Goal: Information Seeking & Learning: Learn about a topic

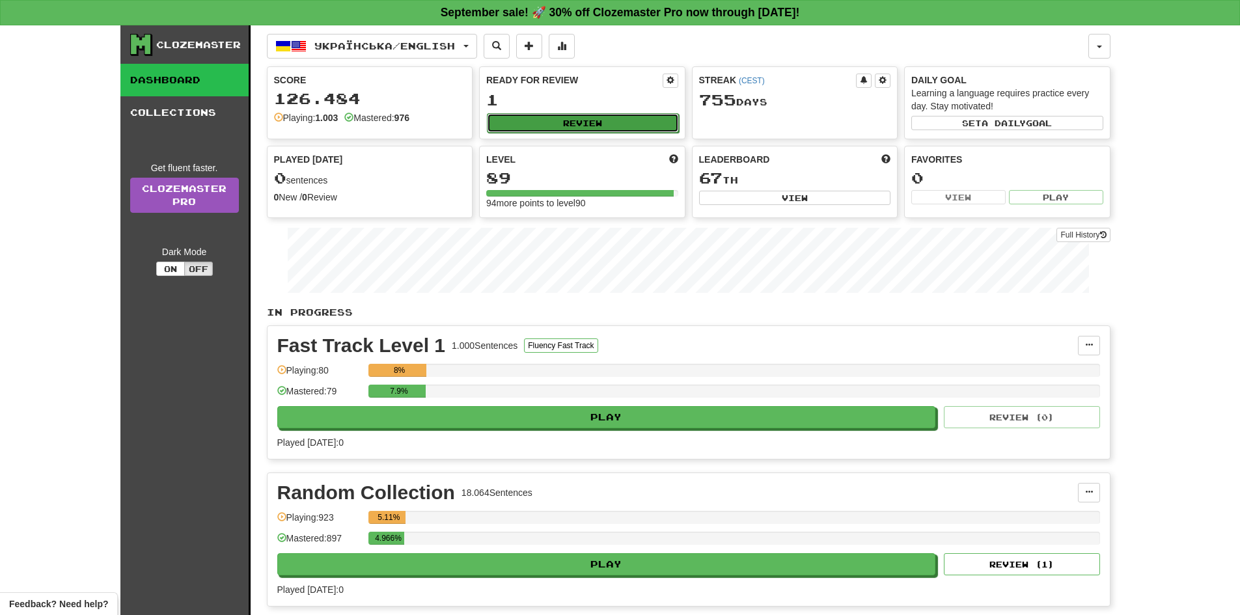
click at [639, 127] on button "Review" at bounding box center [583, 123] width 192 height 20
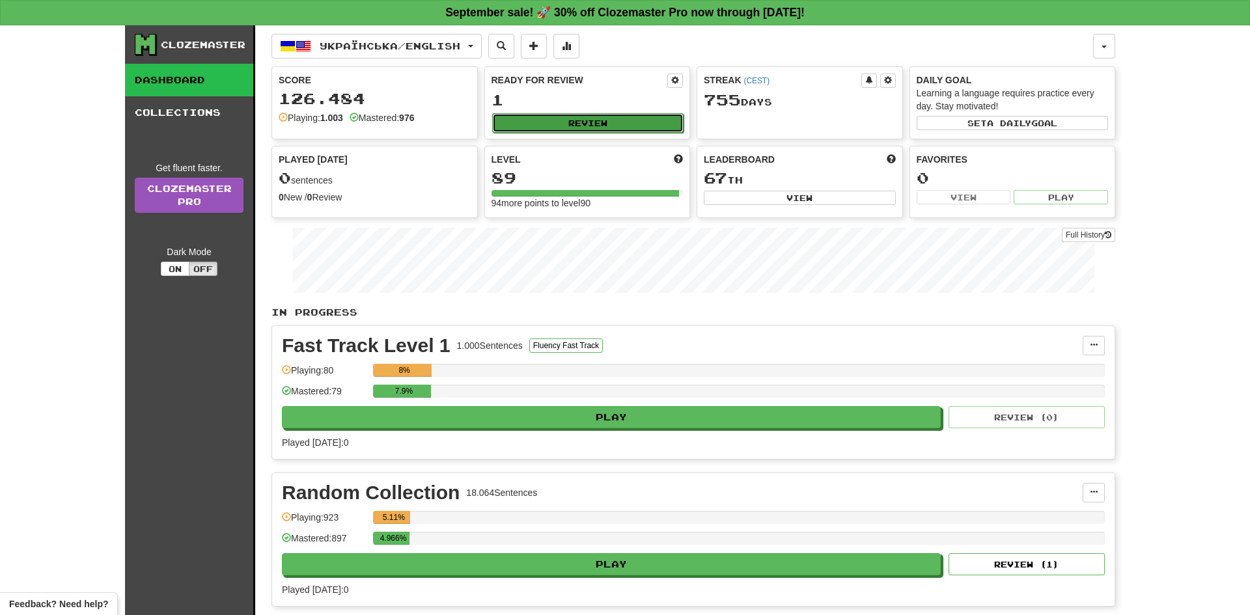
select select "**"
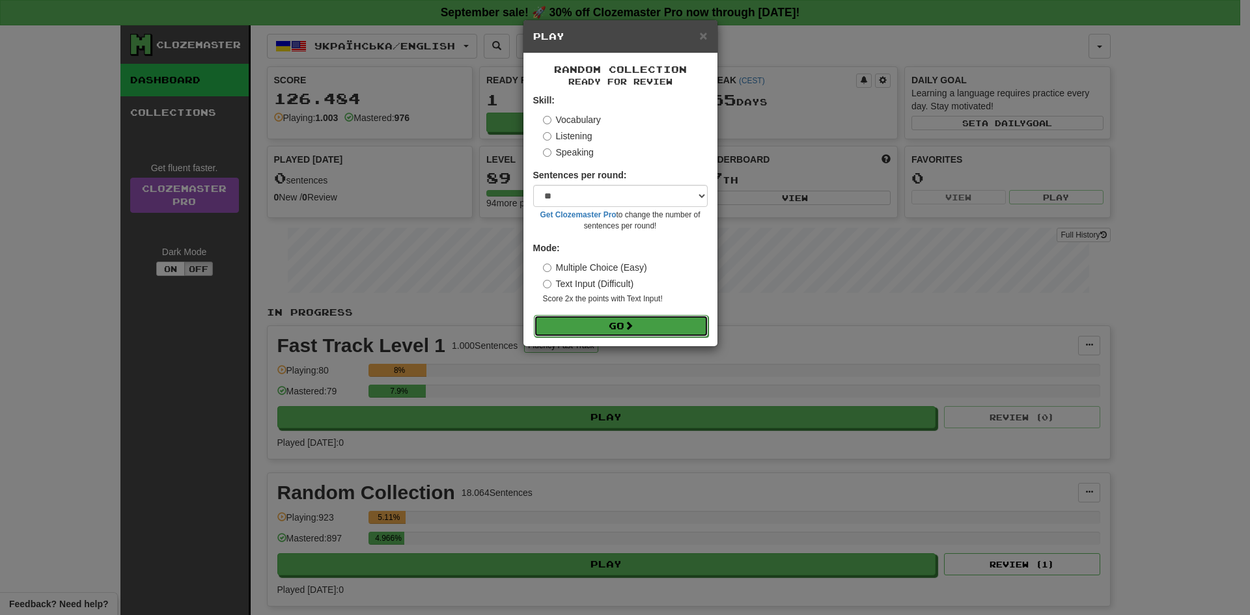
click at [622, 321] on button "Go" at bounding box center [621, 326] width 174 height 22
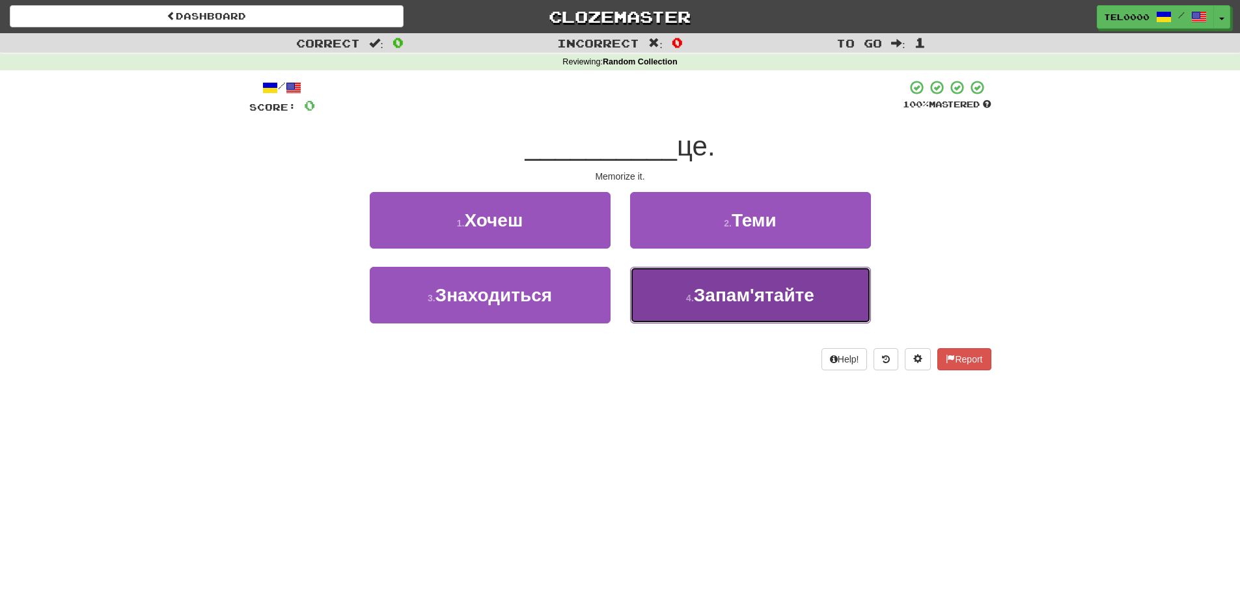
click at [656, 308] on button "4 . Запам'ятайте" at bounding box center [750, 295] width 241 height 57
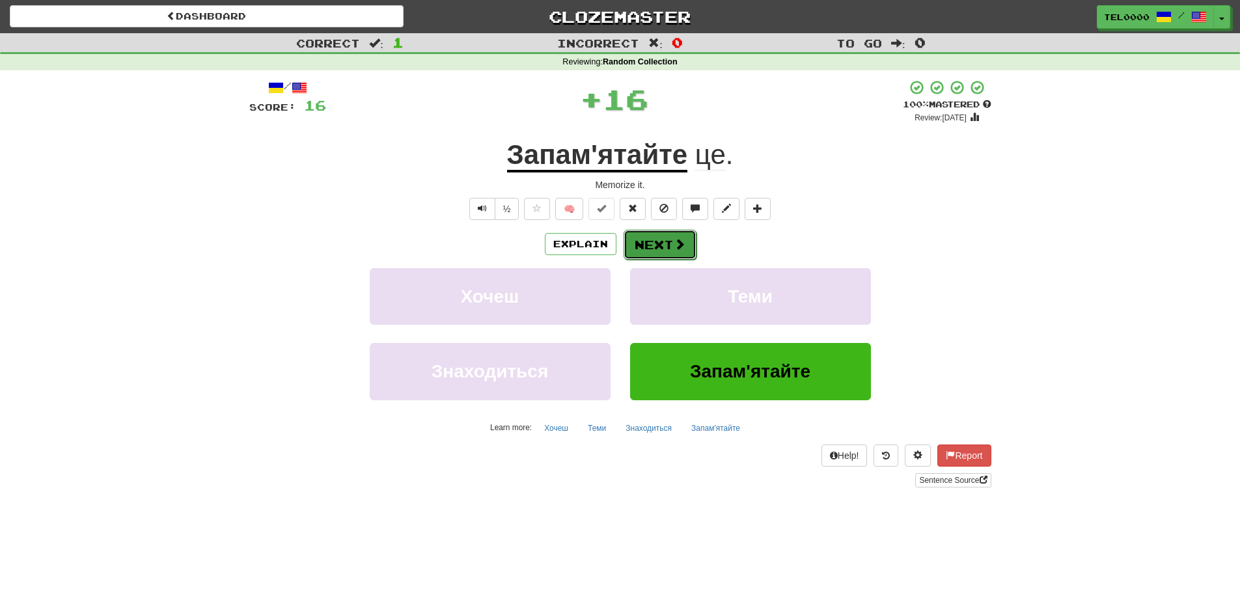
click at [668, 253] on button "Next" at bounding box center [660, 245] width 73 height 30
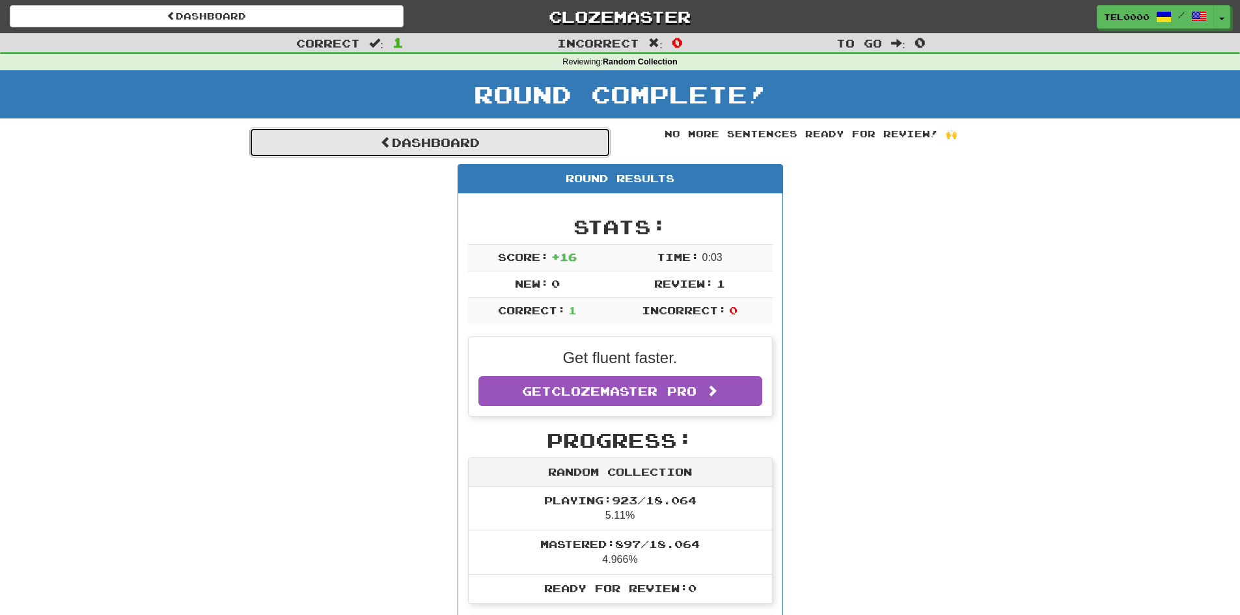
click at [464, 141] on link "Dashboard" at bounding box center [429, 143] width 361 height 30
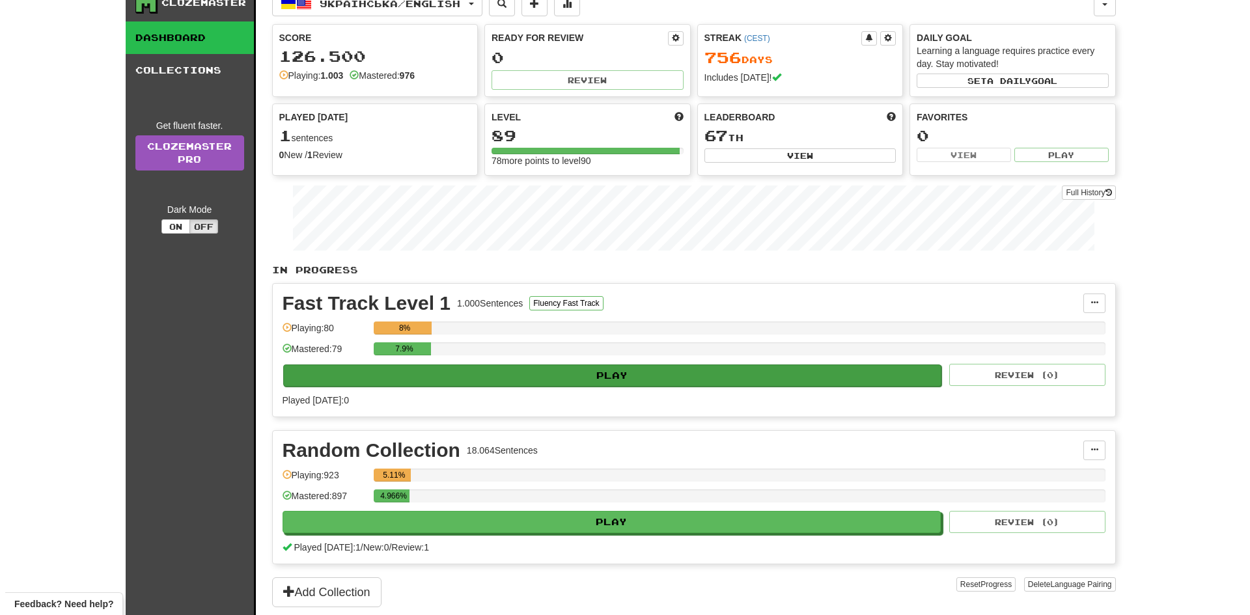
scroll to position [65, 0]
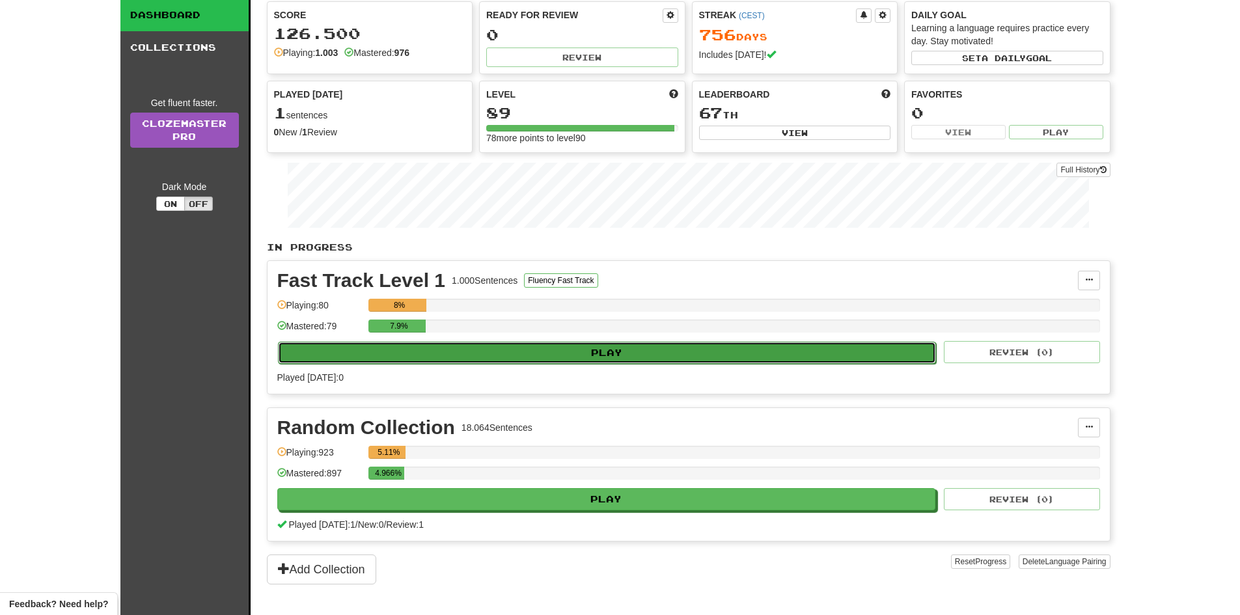
click at [720, 357] on button "Play" at bounding box center [607, 353] width 659 height 22
select select "**"
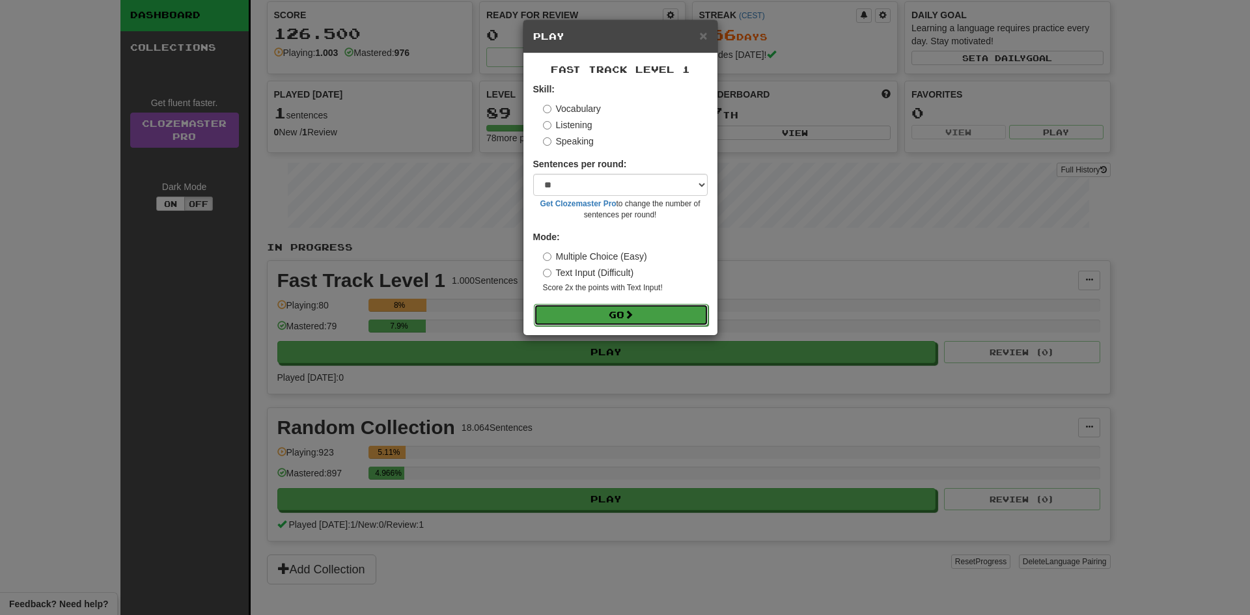
click at [644, 314] on button "Go" at bounding box center [621, 315] width 174 height 22
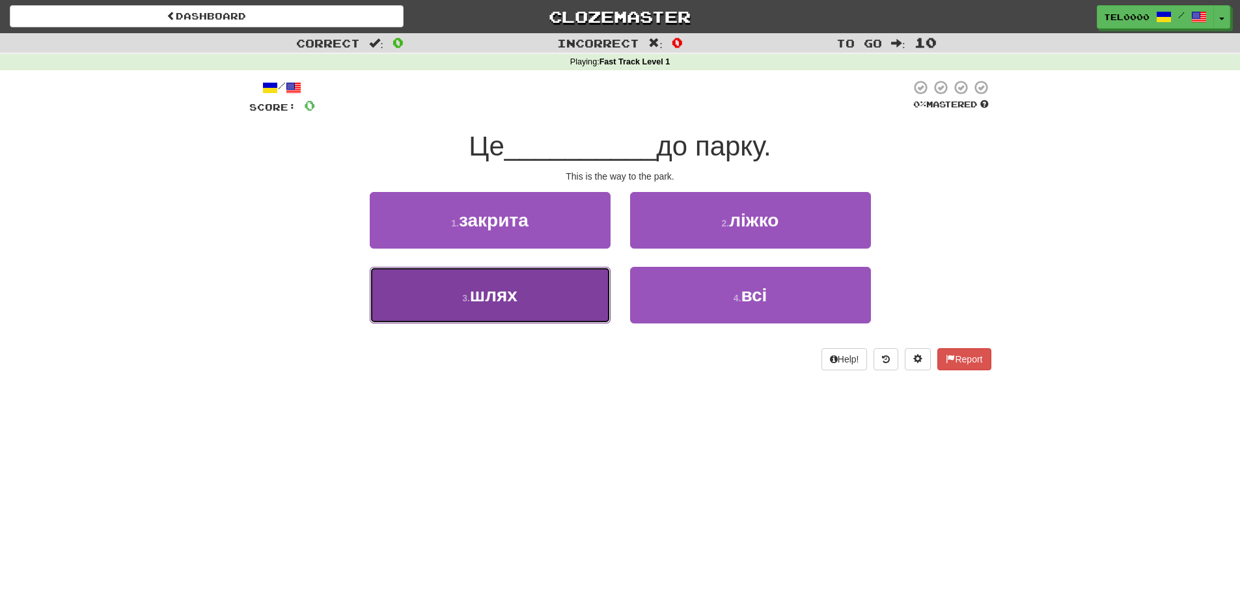
click at [592, 301] on button "3 . шлях" at bounding box center [490, 295] width 241 height 57
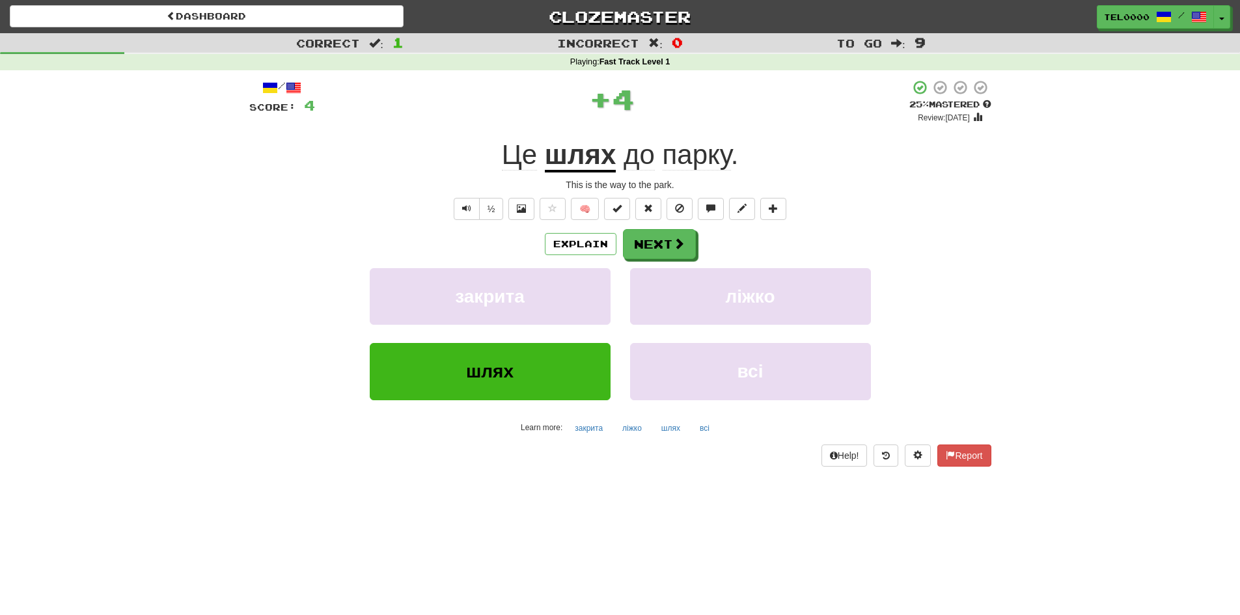
click at [663, 259] on div "Explain Next закрита ліжко шлях всі Learn more: закрита ліжко шлях всі" at bounding box center [620, 333] width 742 height 209
click at [674, 253] on button "Next" at bounding box center [660, 245] width 73 height 30
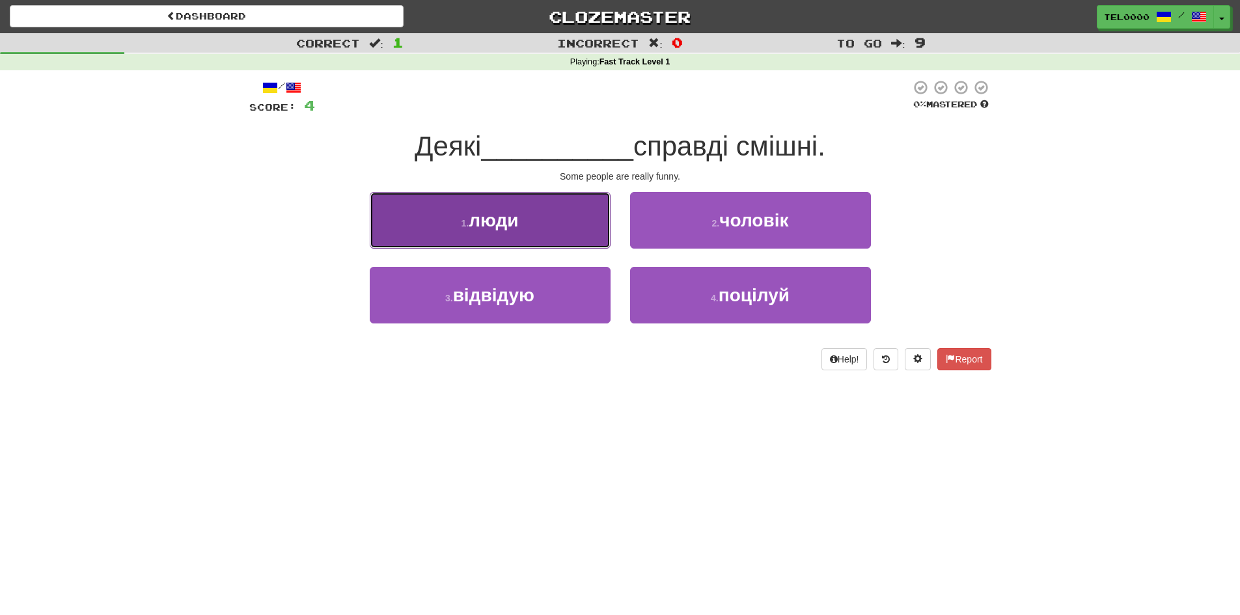
click at [561, 212] on button "1 . люди" at bounding box center [490, 220] width 241 height 57
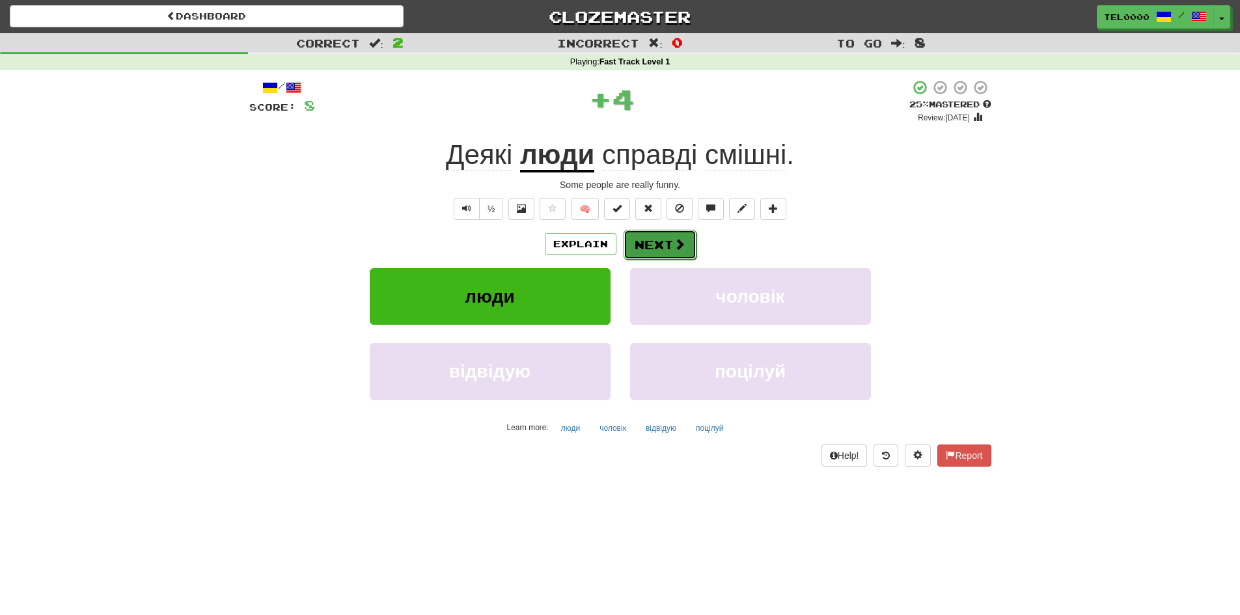
click at [665, 240] on button "Next" at bounding box center [660, 245] width 73 height 30
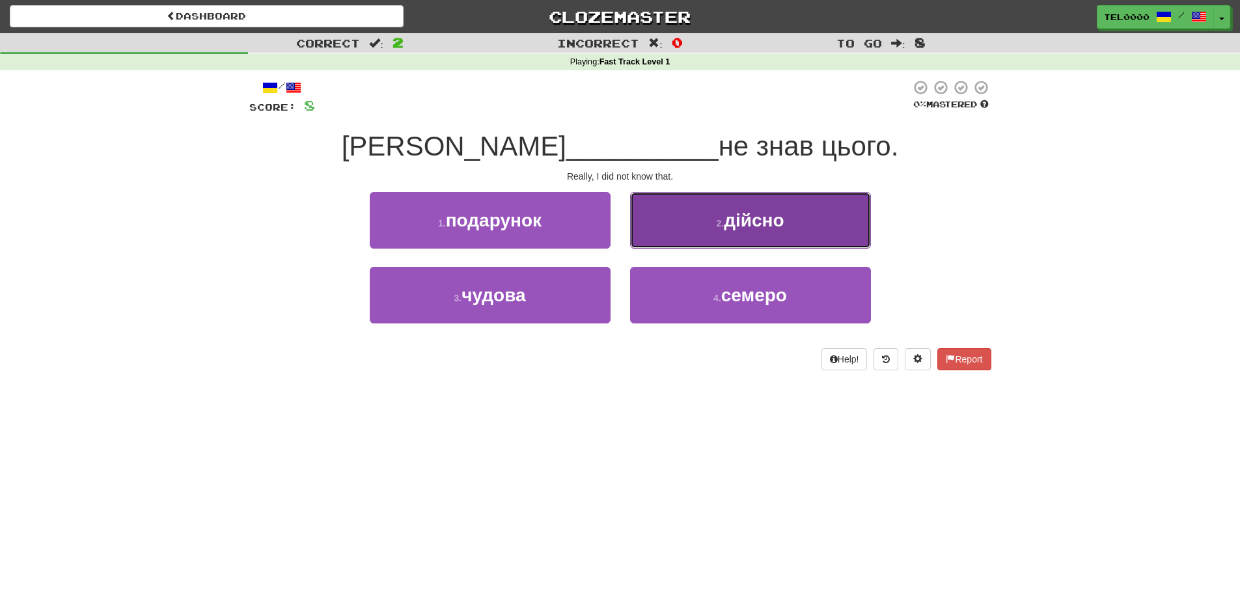
click at [698, 239] on button "2 . дійсно" at bounding box center [750, 220] width 241 height 57
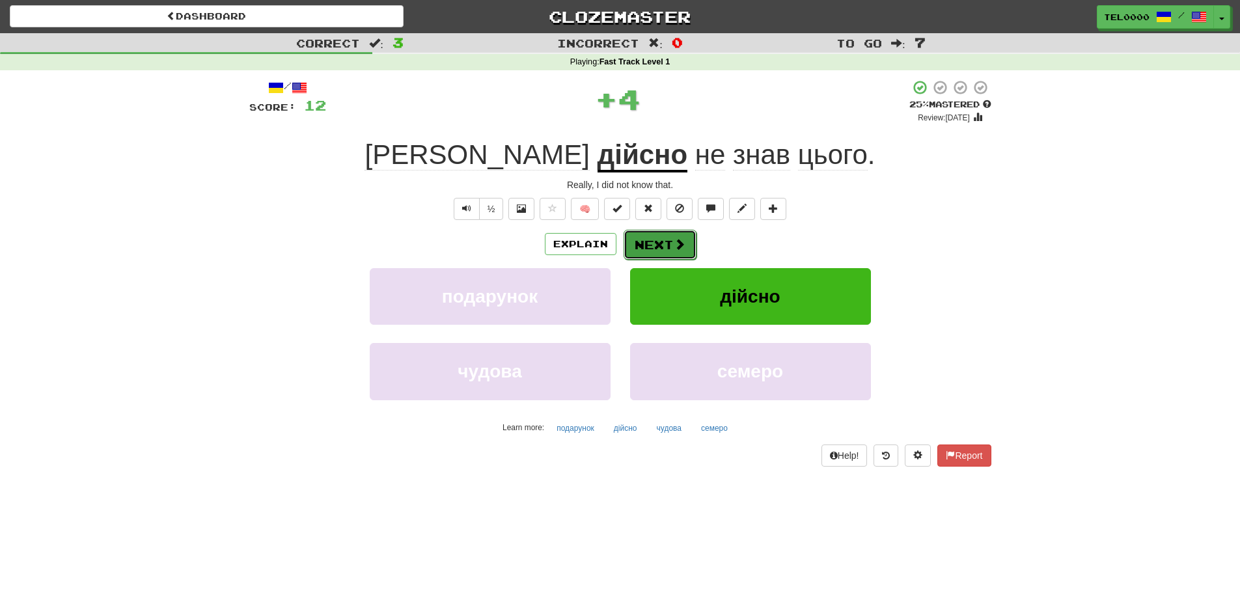
click at [674, 245] on span at bounding box center [680, 244] width 12 height 12
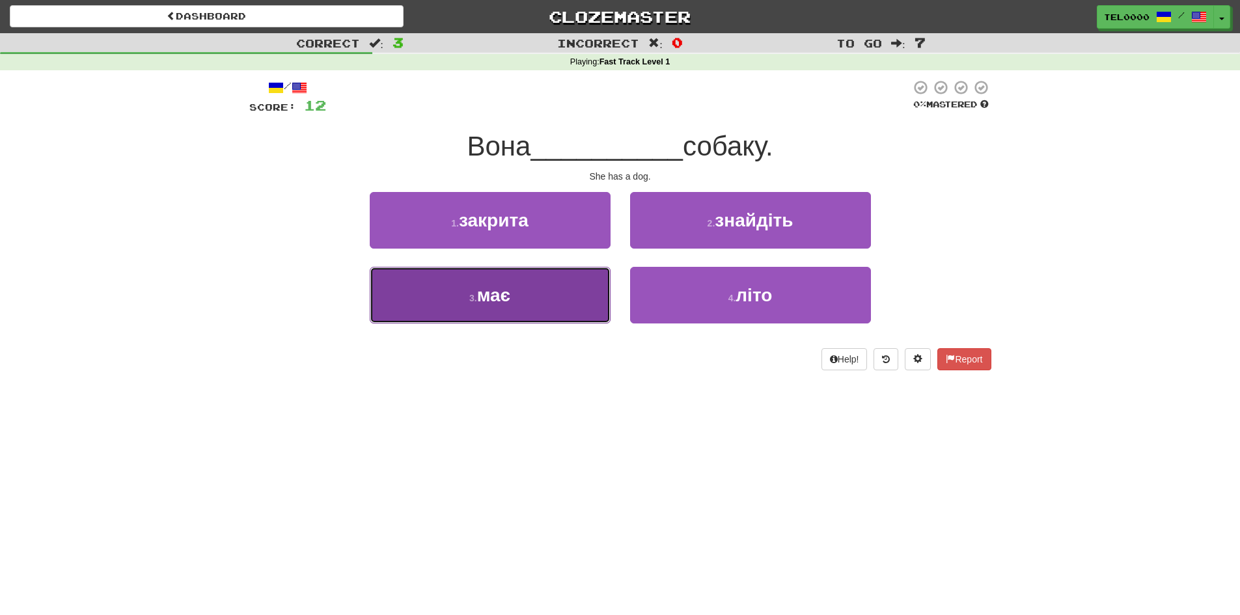
click at [577, 291] on button "3 . має" at bounding box center [490, 295] width 241 height 57
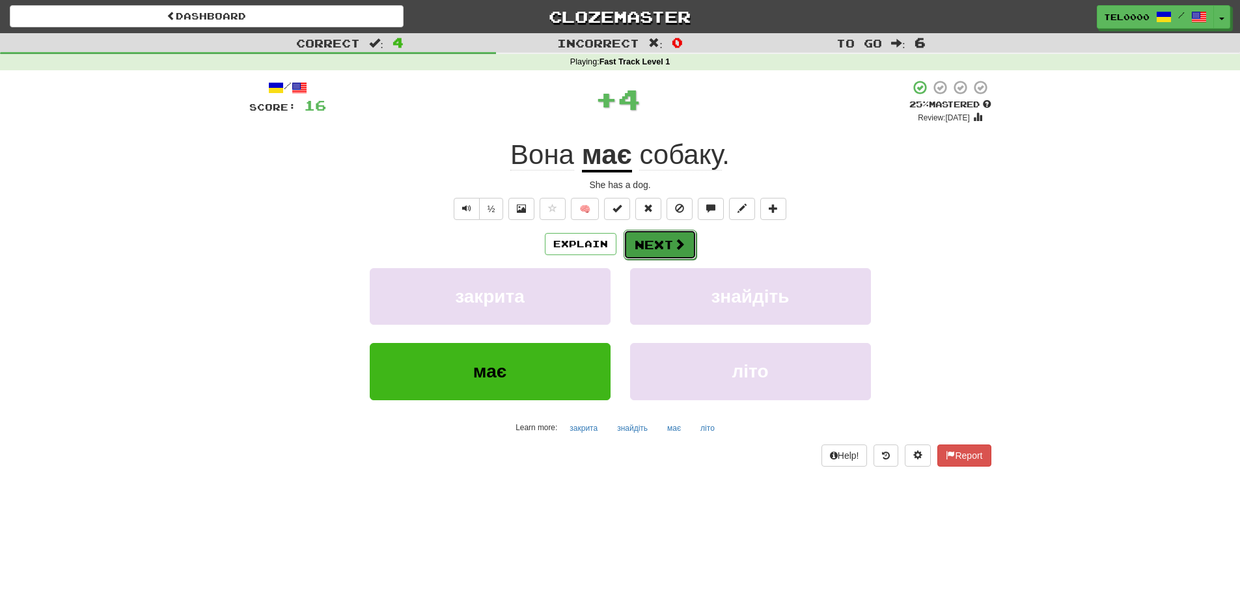
click at [640, 256] on button "Next" at bounding box center [660, 245] width 73 height 30
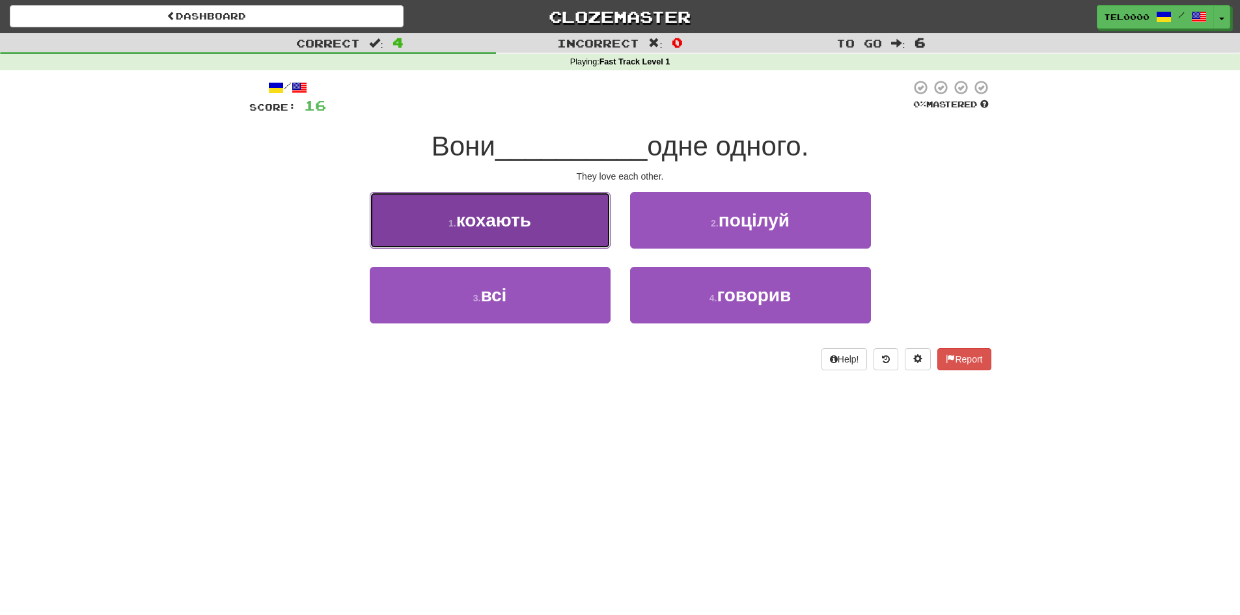
click at [604, 243] on button "1 . кохають" at bounding box center [490, 220] width 241 height 57
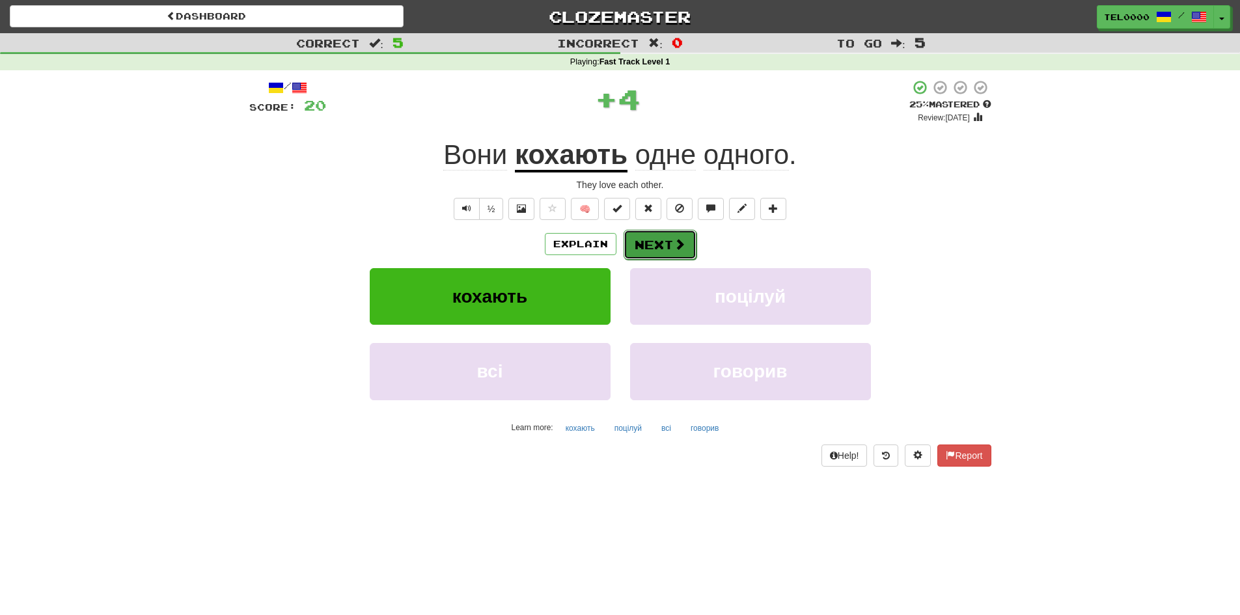
click at [641, 241] on button "Next" at bounding box center [660, 245] width 73 height 30
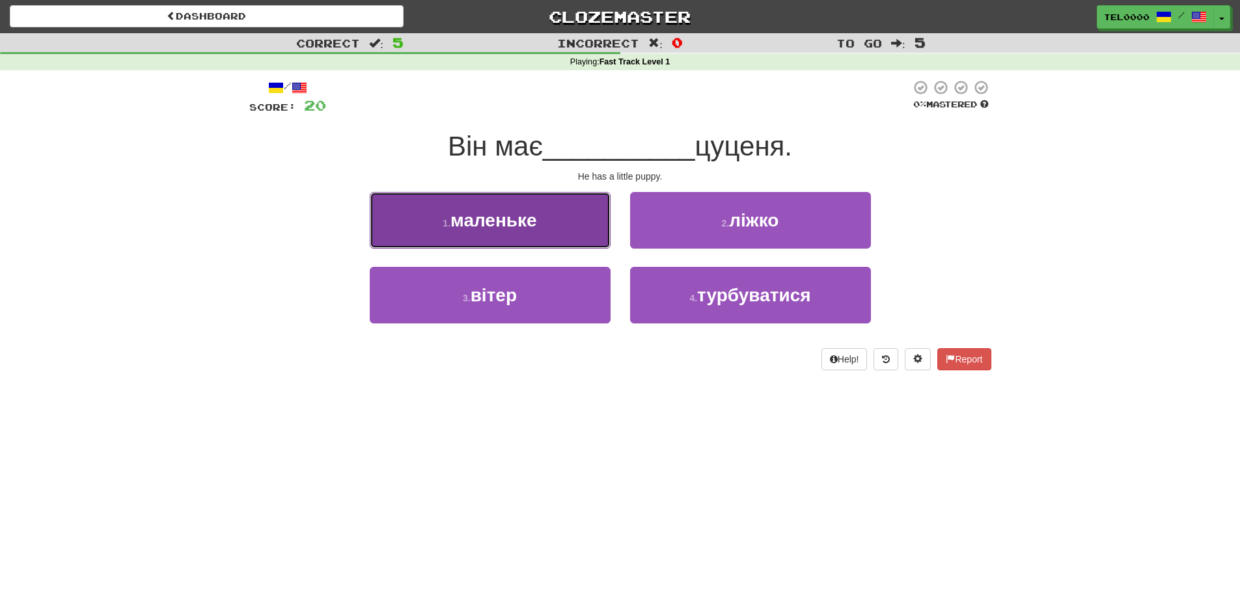
click at [572, 232] on button "1 . маленьке" at bounding box center [490, 220] width 241 height 57
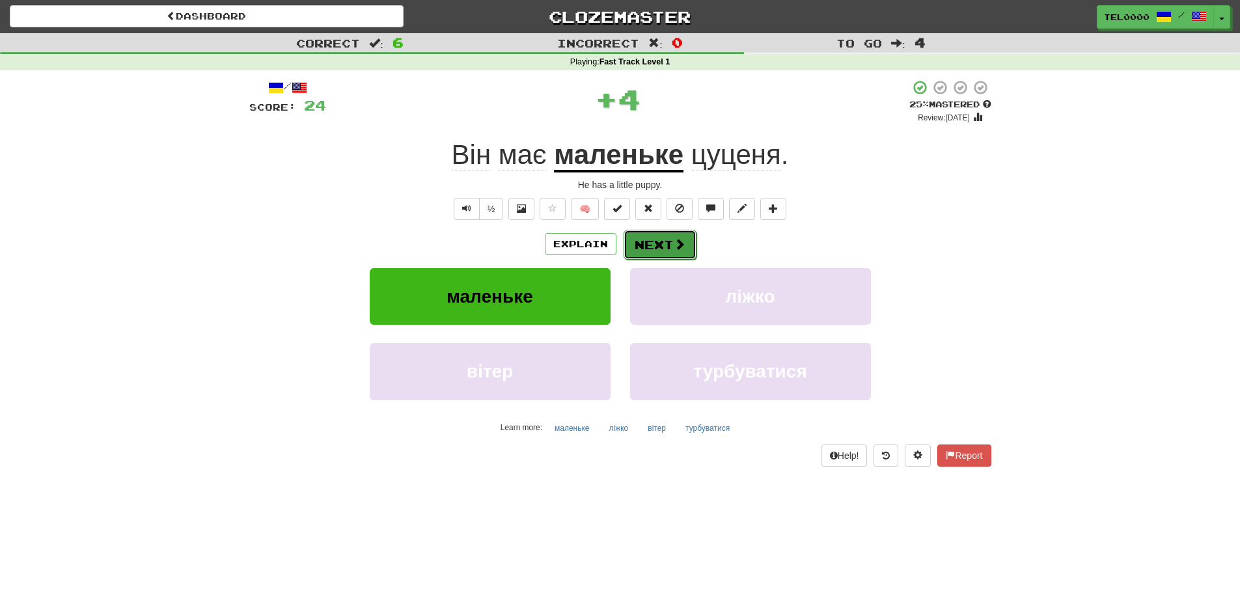
click at [638, 236] on button "Next" at bounding box center [660, 245] width 73 height 30
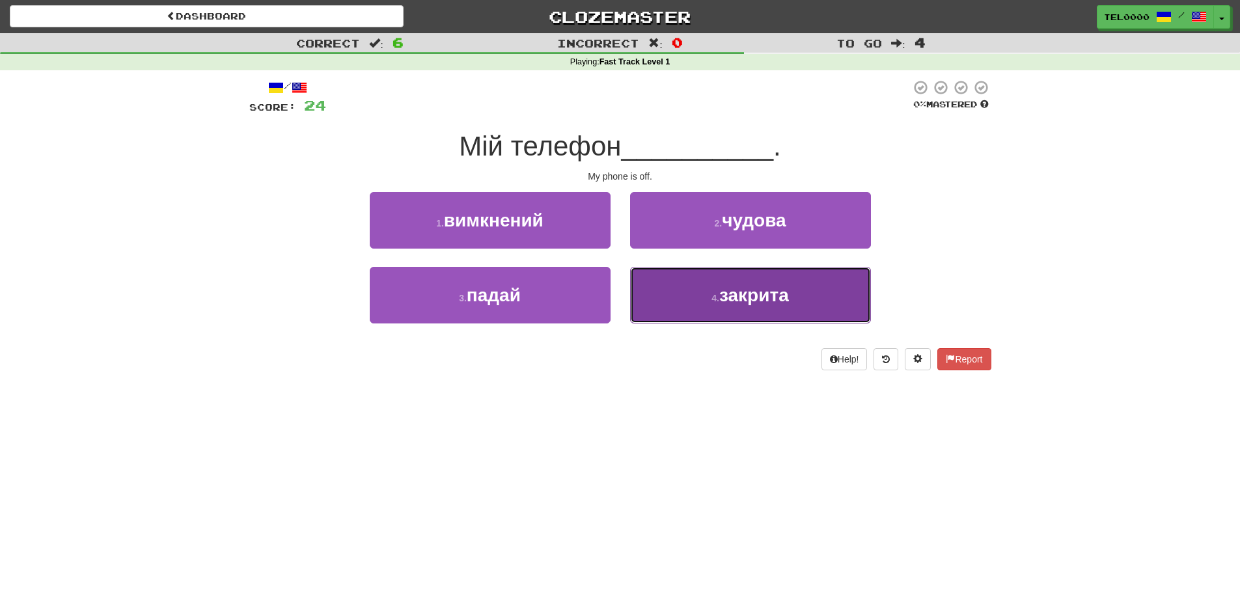
click at [650, 283] on button "4 . закрита" at bounding box center [750, 295] width 241 height 57
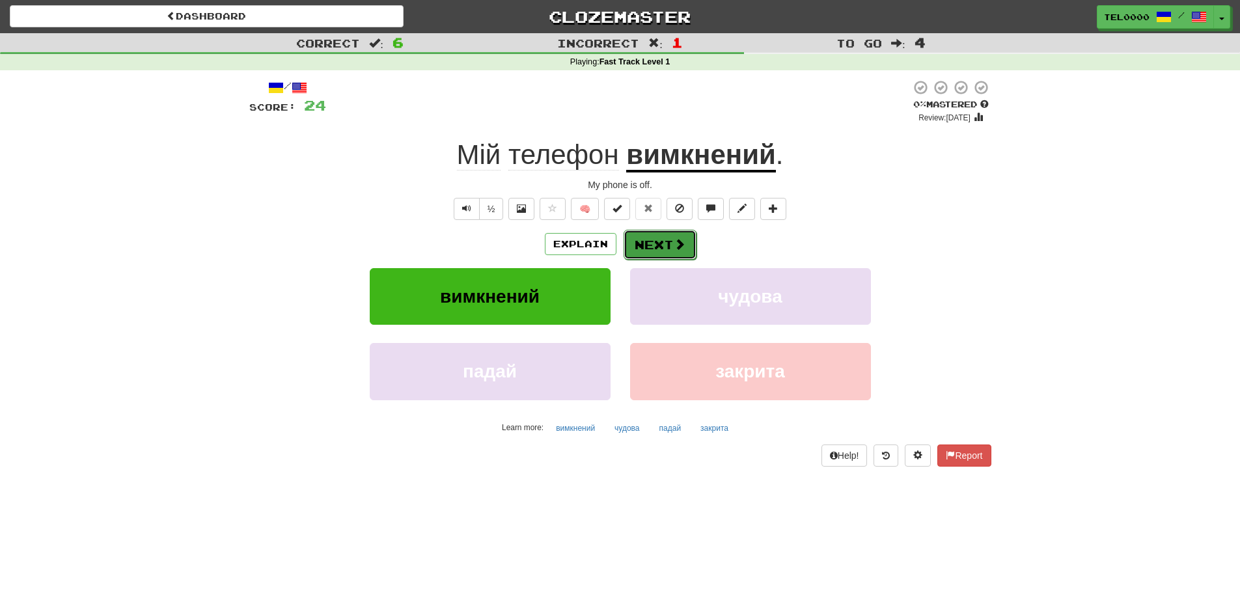
click at [656, 245] on button "Next" at bounding box center [660, 245] width 73 height 30
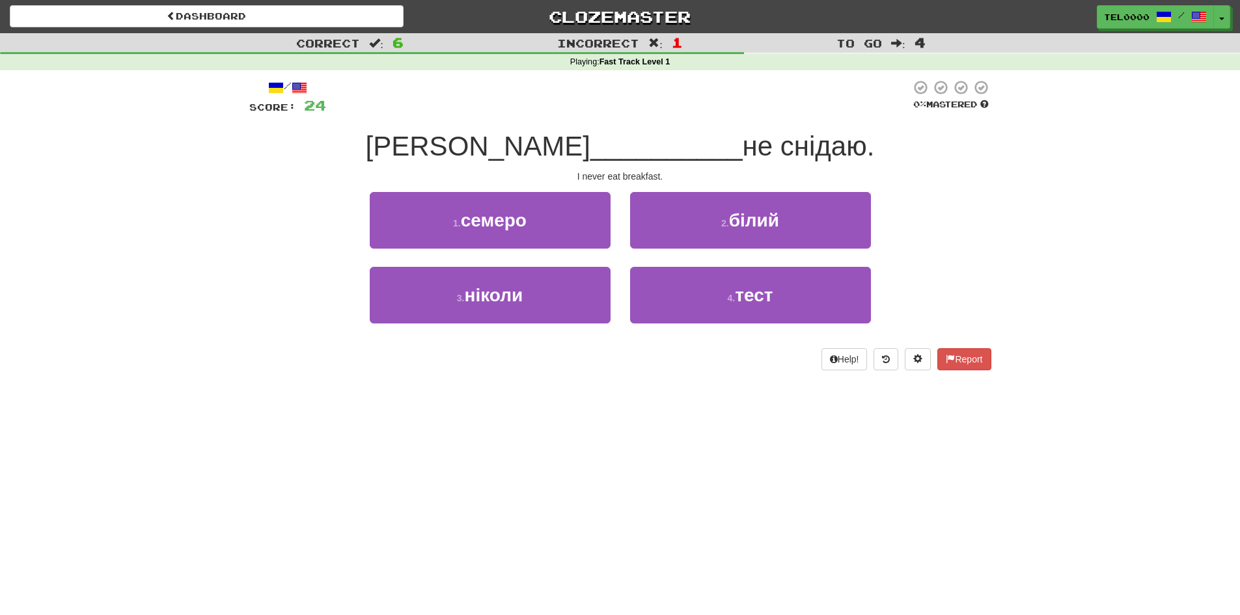
click at [558, 333] on div "3 . ніколи" at bounding box center [490, 304] width 260 height 75
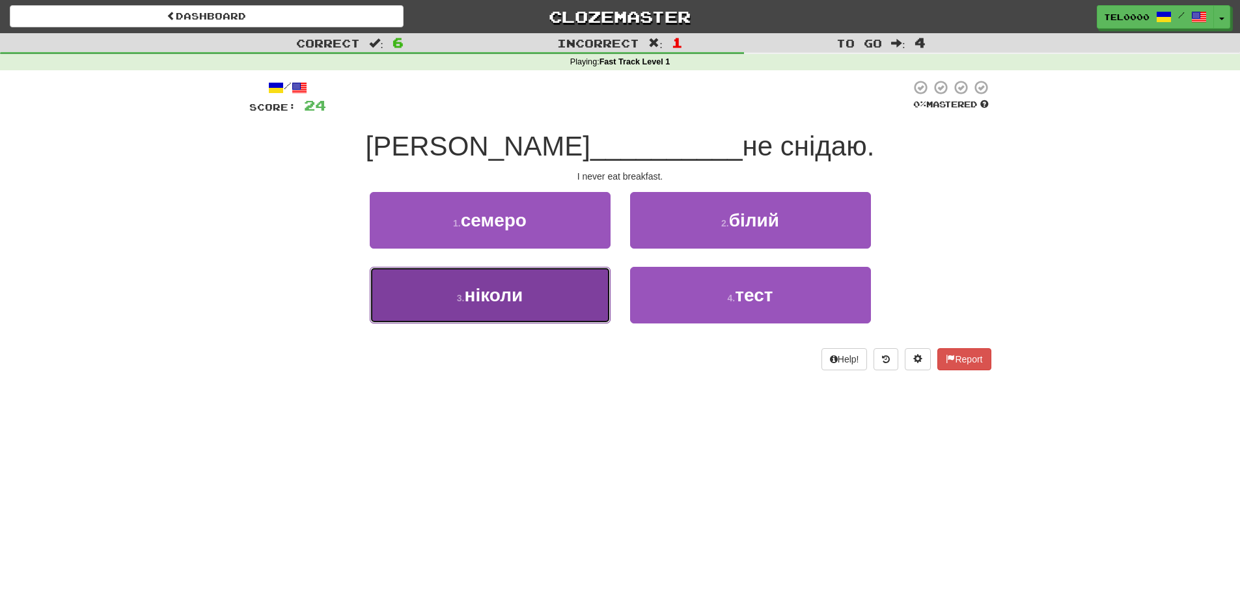
click at [584, 291] on button "3 . ніколи" at bounding box center [490, 295] width 241 height 57
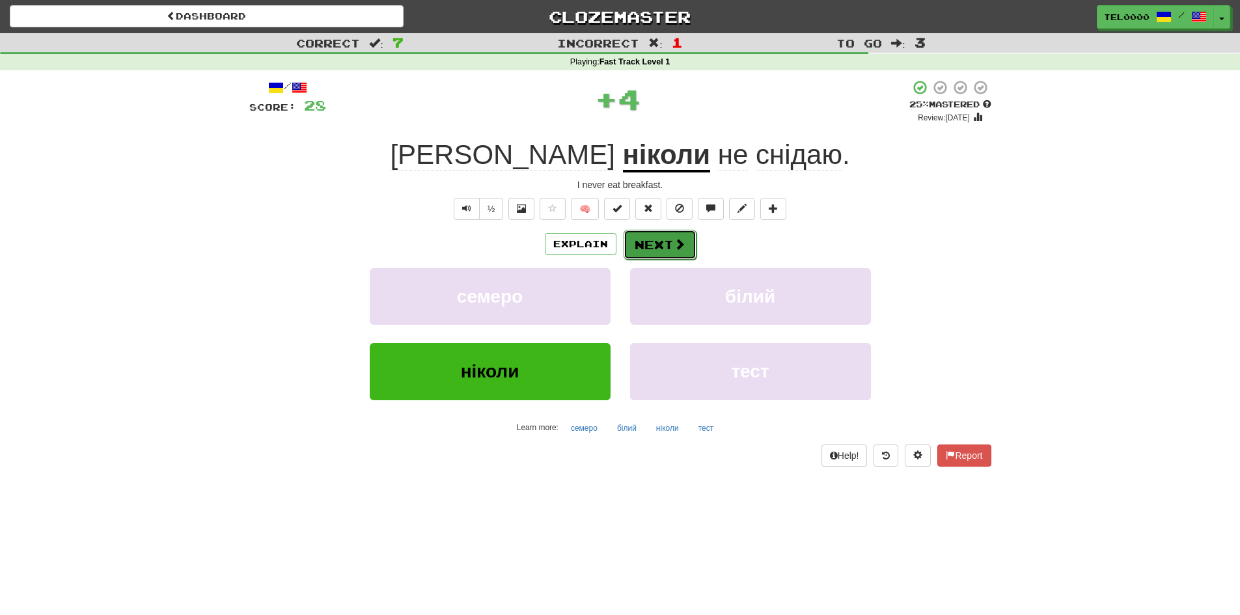
click at [653, 243] on button "Next" at bounding box center [660, 245] width 73 height 30
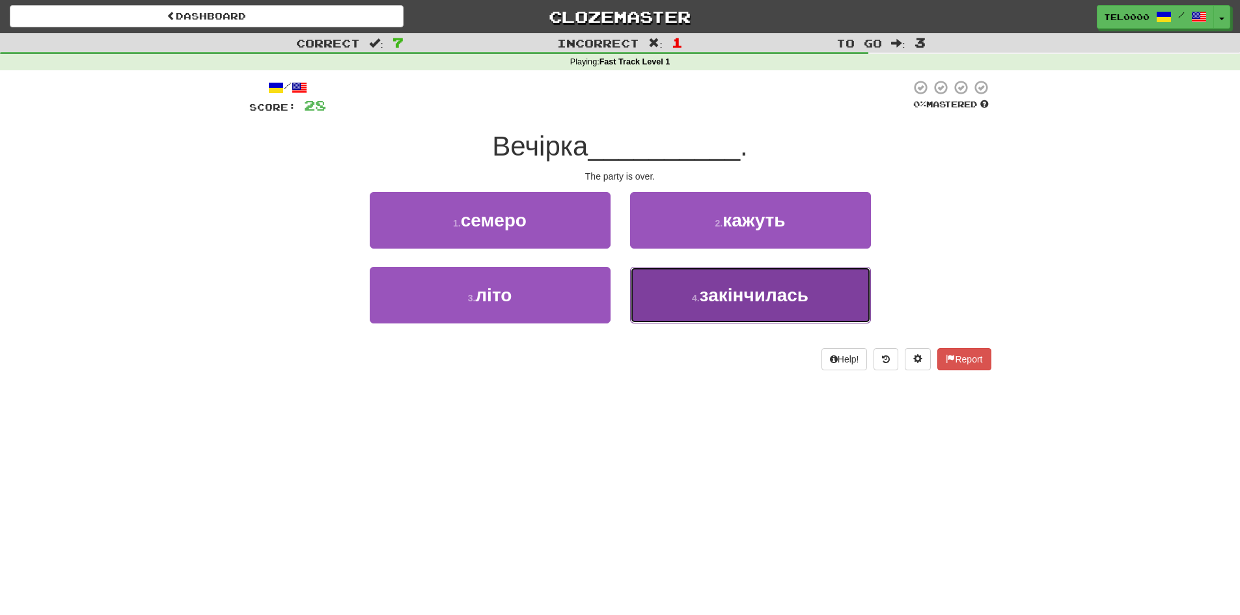
click at [650, 286] on button "4 . закінчилась" at bounding box center [750, 295] width 241 height 57
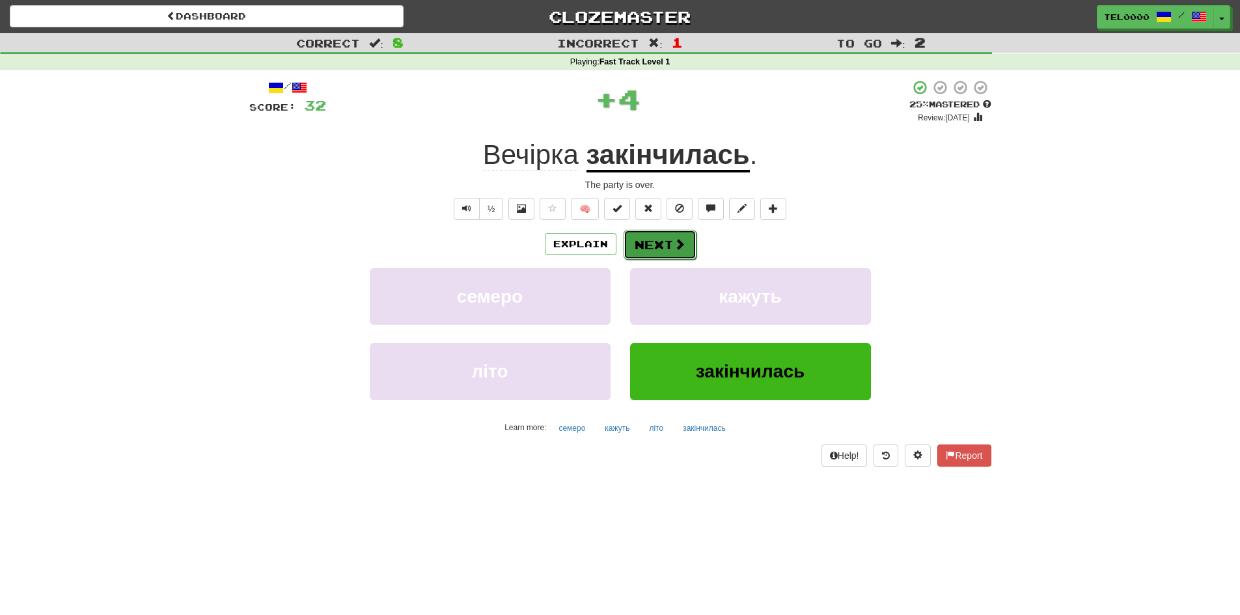
click at [646, 253] on button "Next" at bounding box center [660, 245] width 73 height 30
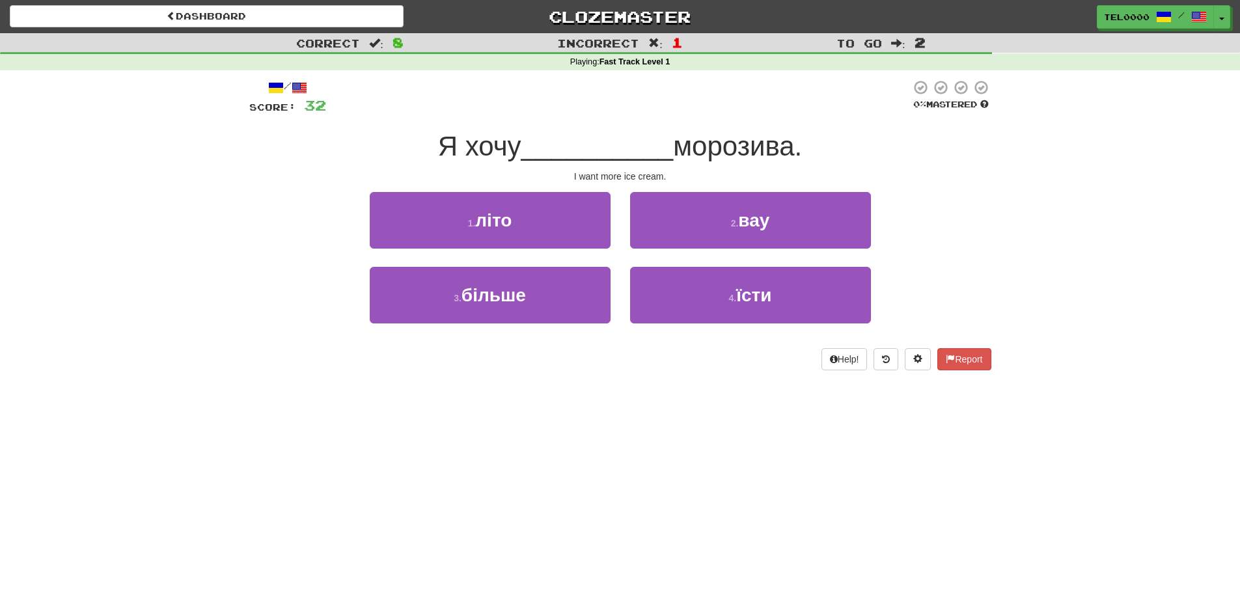
drag, startPoint x: 620, startPoint y: 303, endPoint x: 659, endPoint y: 310, distance: 40.2
click at [621, 304] on div "4 . їсти" at bounding box center [750, 304] width 260 height 75
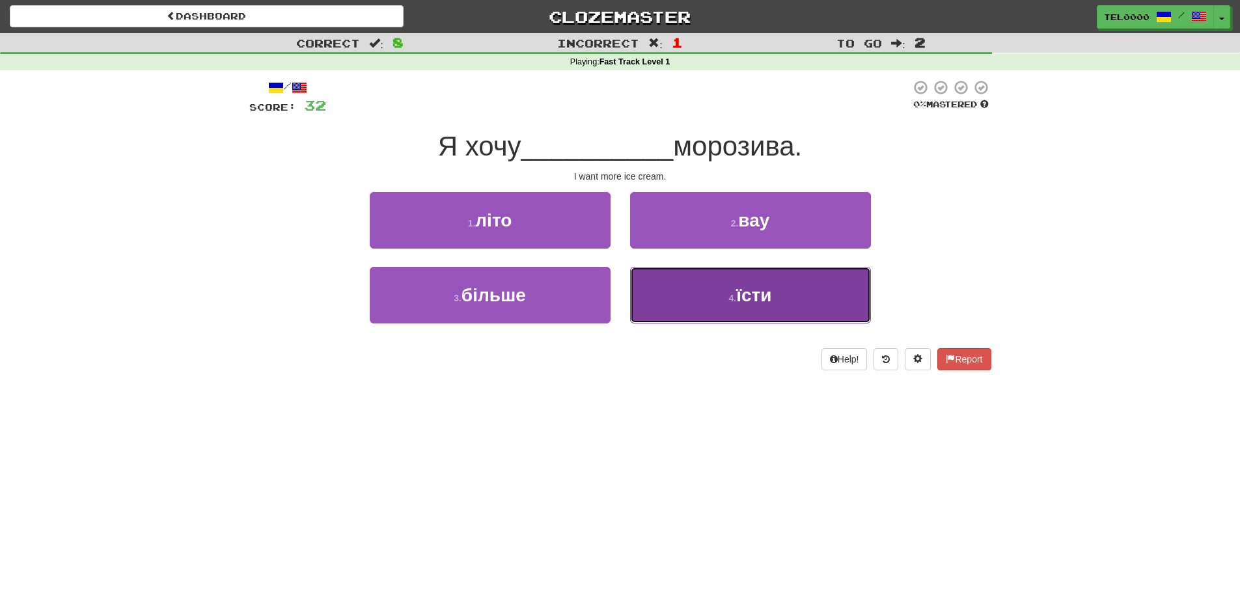
click at [659, 310] on button "4 . їсти" at bounding box center [750, 295] width 241 height 57
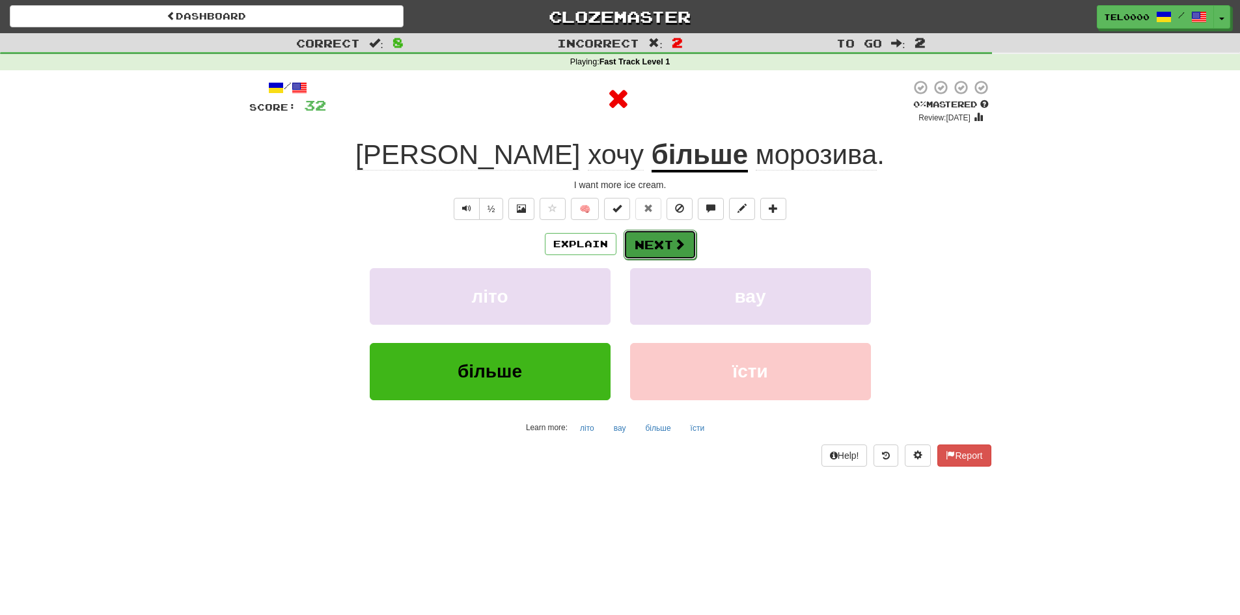
click at [652, 249] on button "Next" at bounding box center [660, 245] width 73 height 30
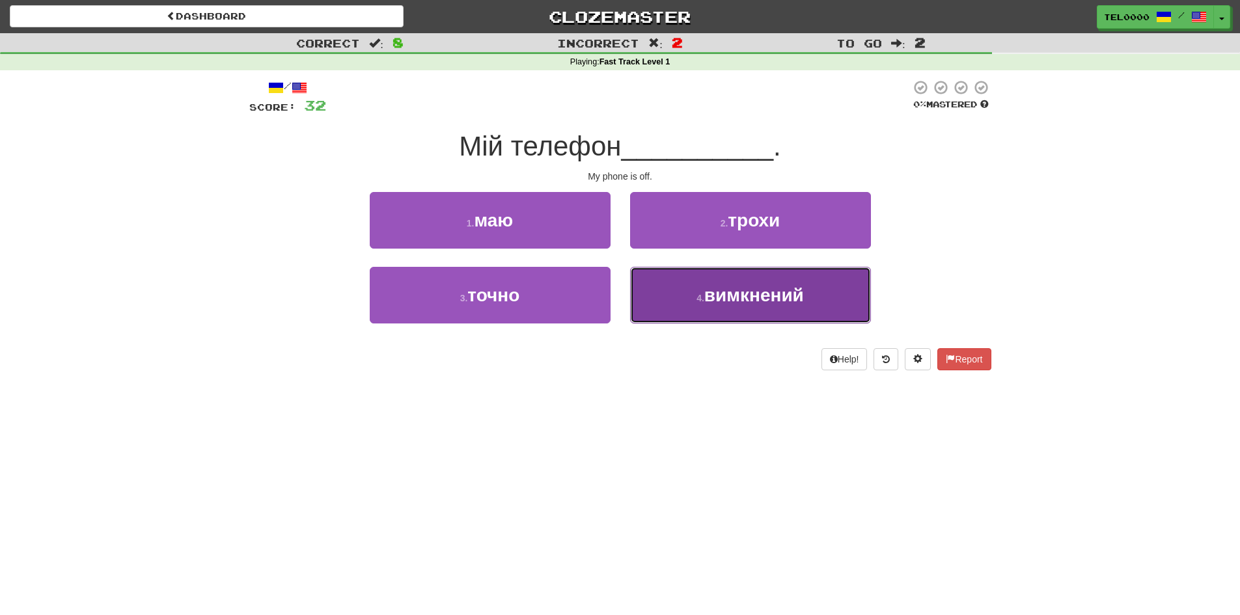
click at [637, 287] on button "4 . вимкнений" at bounding box center [750, 295] width 241 height 57
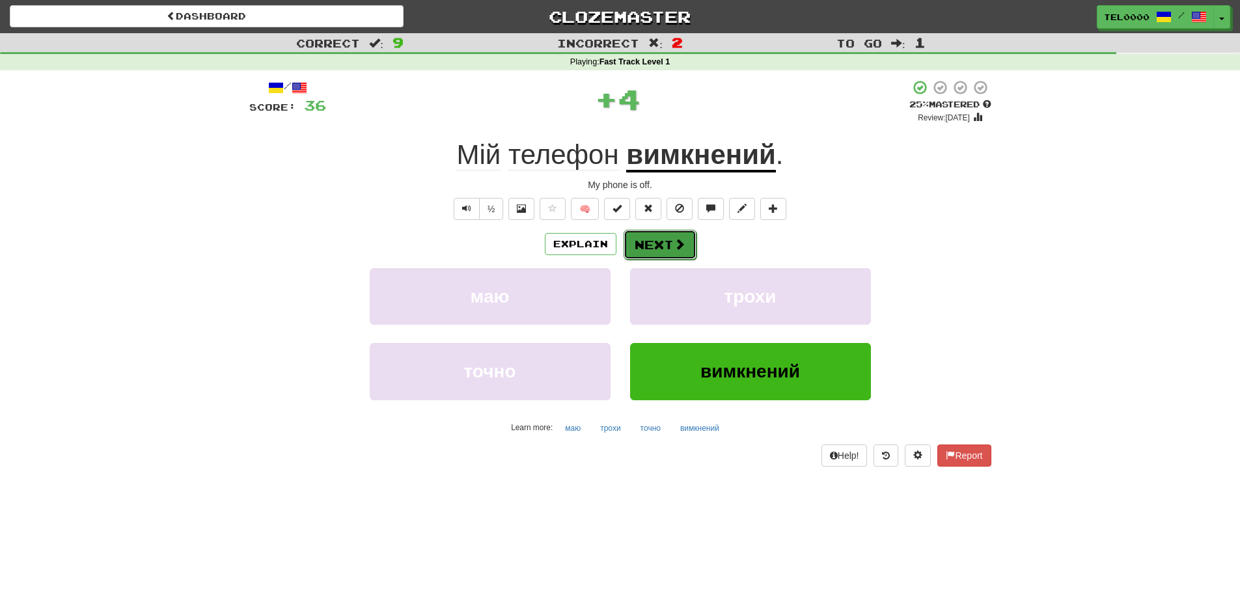
click at [656, 242] on button "Next" at bounding box center [660, 245] width 73 height 30
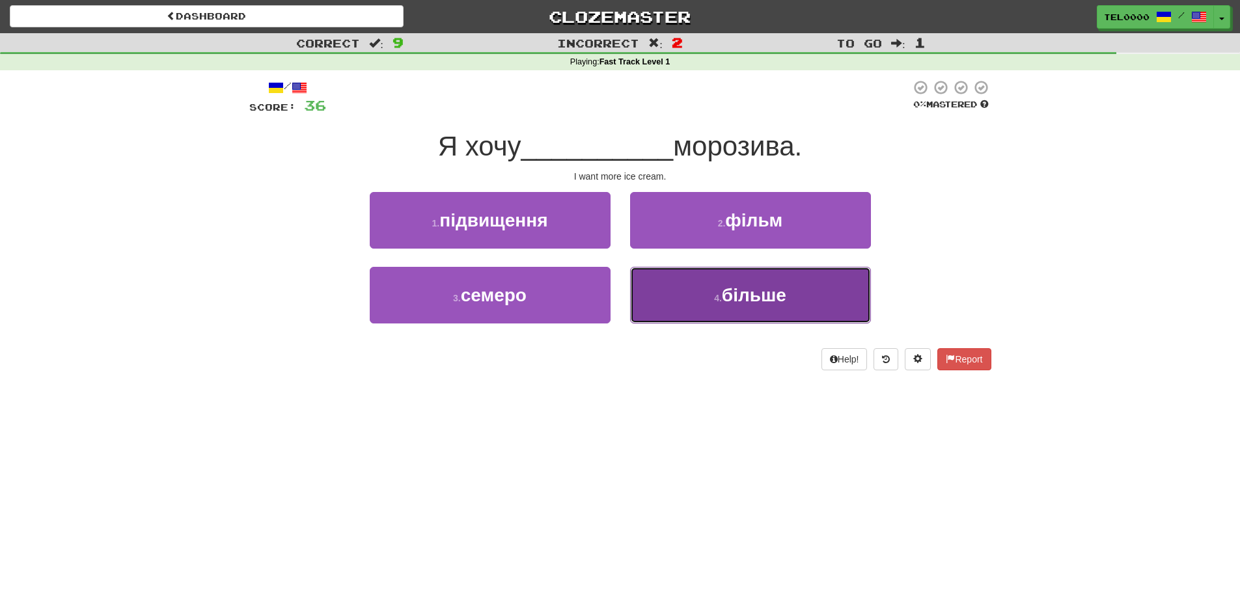
click at [663, 299] on button "4 . більше" at bounding box center [750, 295] width 241 height 57
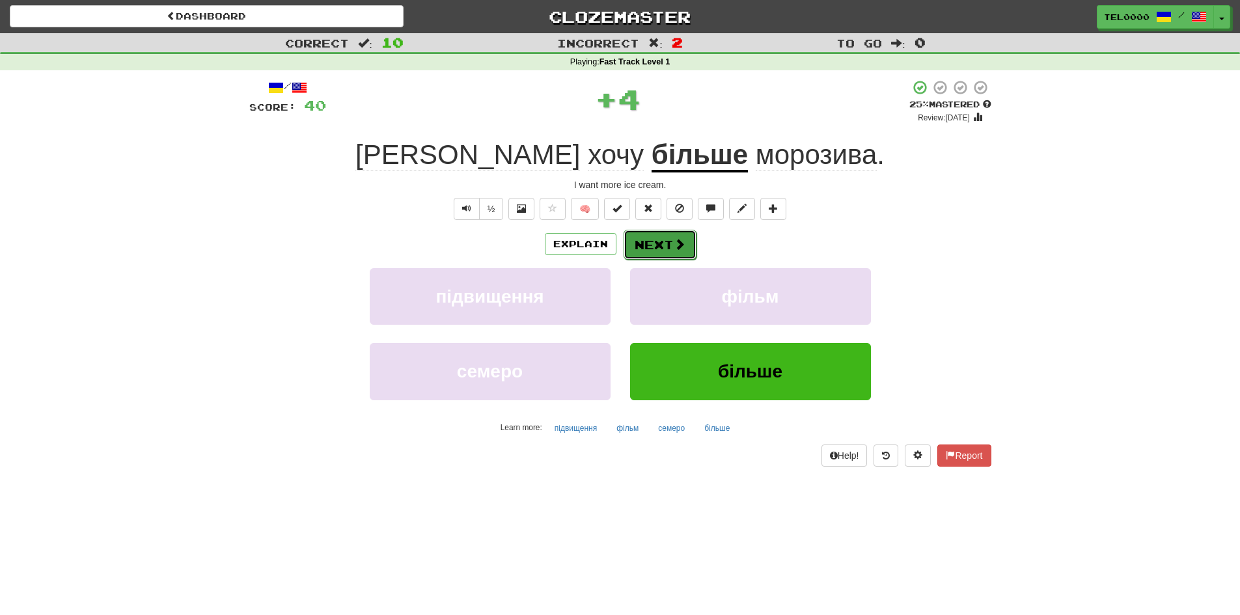
click at [671, 243] on button "Next" at bounding box center [660, 245] width 73 height 30
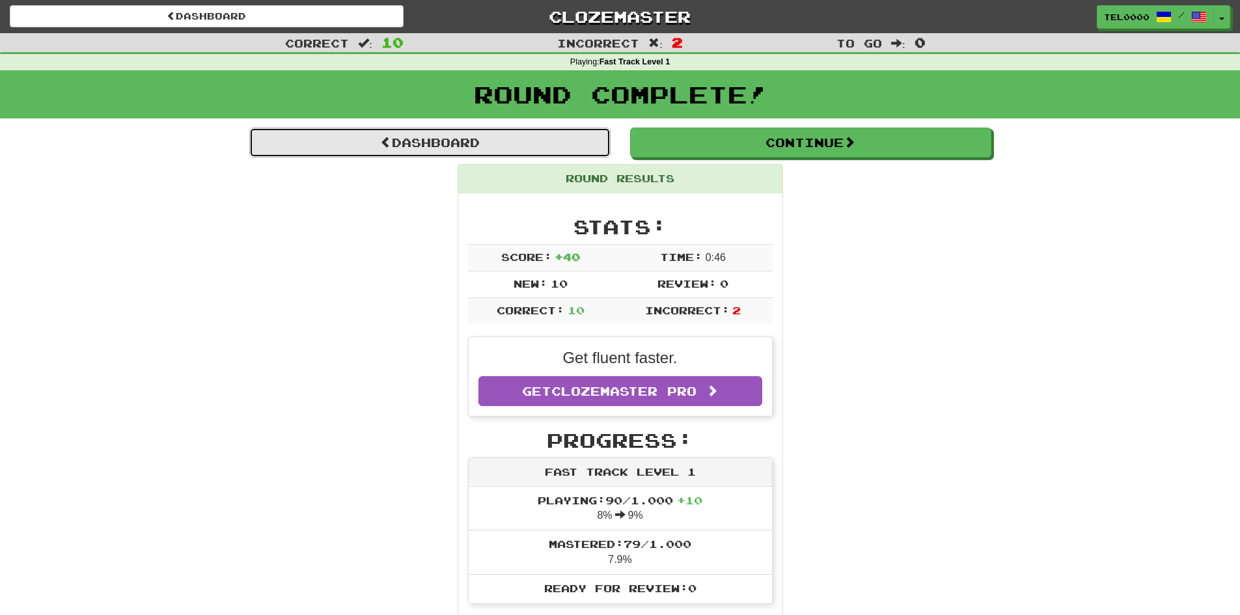
click at [564, 155] on link "Dashboard" at bounding box center [429, 143] width 361 height 30
